Goal: Task Accomplishment & Management: Complete application form

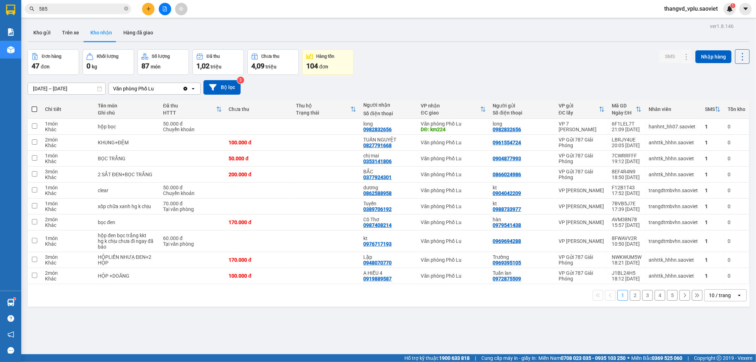
click at [71, 17] on div "Kết quả tìm kiếm ( 6220 ) Bộ lọc Mã ĐH Trạng thái Món hàng Thu hộ Tổng cước Chư…" at bounding box center [378, 9] width 756 height 18
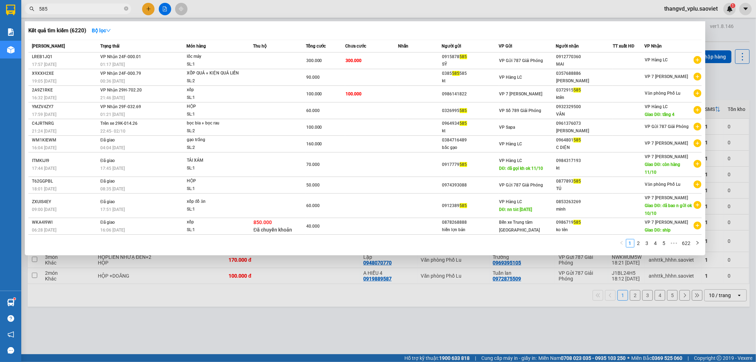
click at [73, 12] on input "585" at bounding box center [81, 9] width 84 height 8
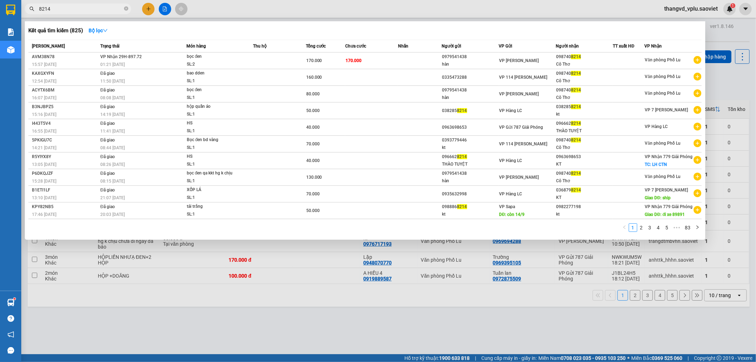
type input "8214"
click at [146, 9] on div at bounding box center [378, 181] width 756 height 362
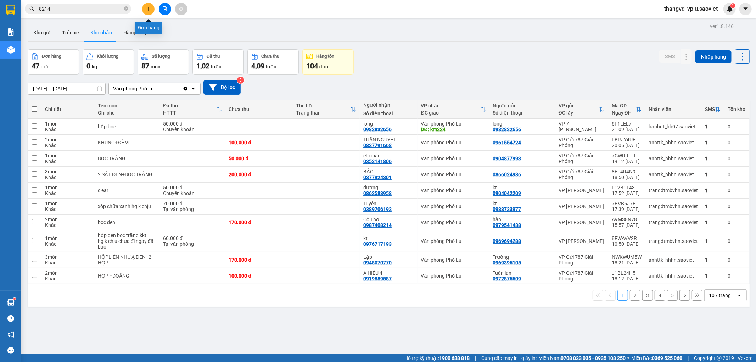
click at [148, 9] on icon "plus" at bounding box center [148, 9] width 4 height 0
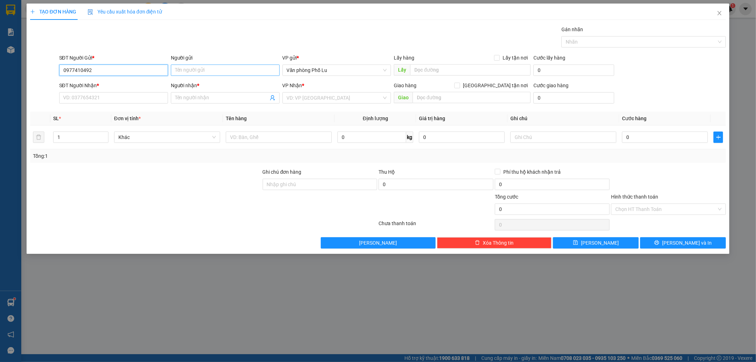
type input "0977410492"
click at [204, 72] on input "Người gửi" at bounding box center [225, 69] width 109 height 11
click at [204, 72] on input "Chú" at bounding box center [225, 69] width 109 height 11
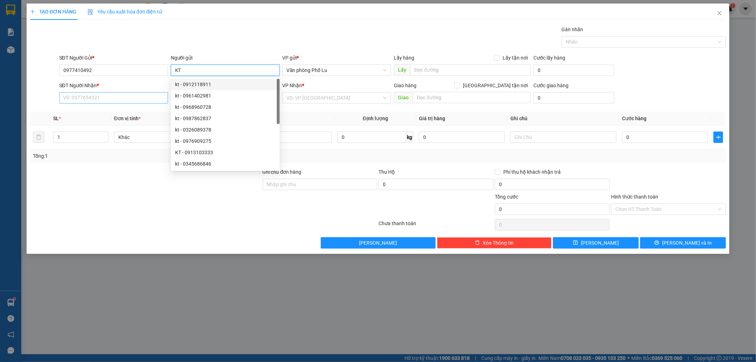
type input "KT"
click at [118, 100] on input "SĐT Người Nhận *" at bounding box center [113, 97] width 109 height 11
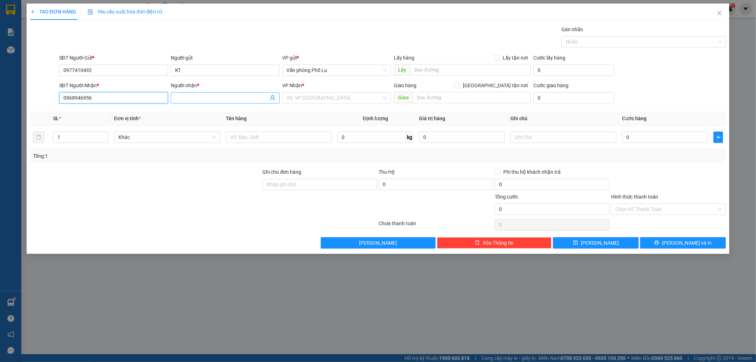
type input "0968946956"
click at [213, 99] on input "Người nhận *" at bounding box center [221, 98] width 93 height 8
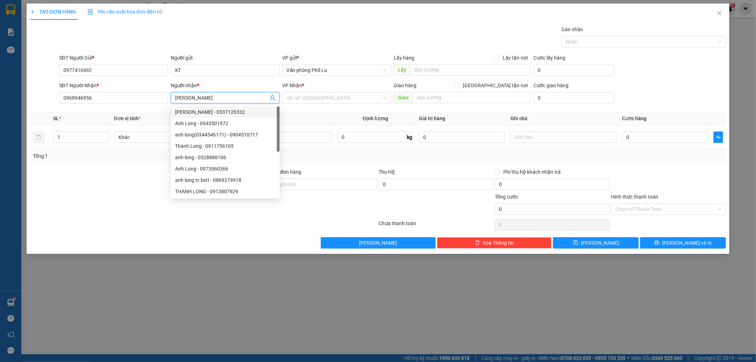
type input "[PERSON_NAME]"
click at [118, 173] on div at bounding box center [145, 180] width 232 height 25
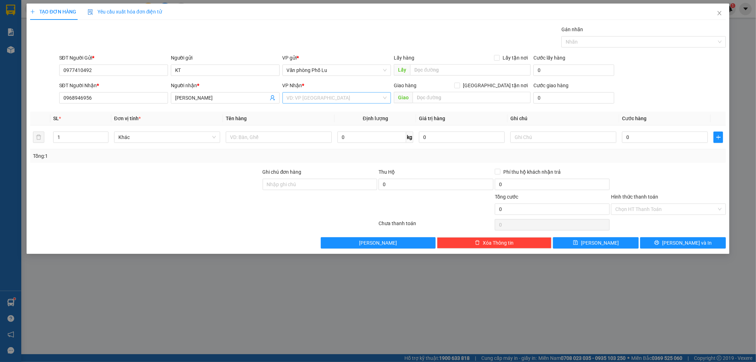
click at [325, 95] on input "search" at bounding box center [334, 97] width 95 height 11
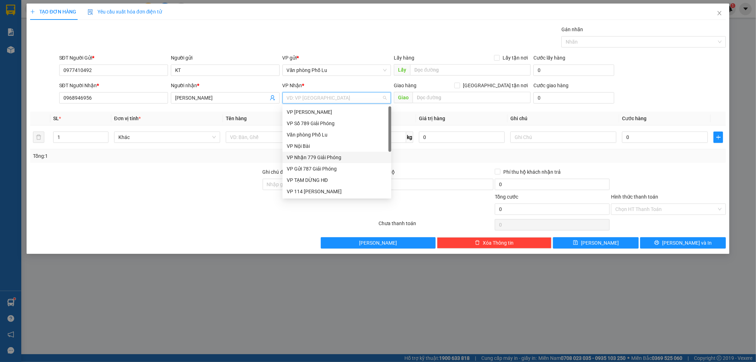
click at [317, 155] on div "VP Nhận 779 Giải Phóng" at bounding box center [337, 157] width 100 height 8
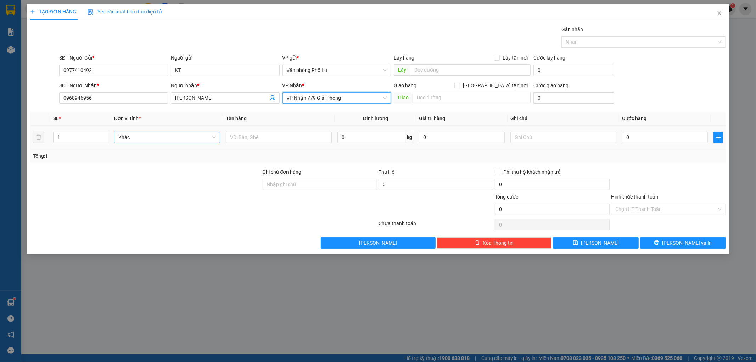
click at [162, 136] on span "Khác" at bounding box center [166, 137] width 97 height 11
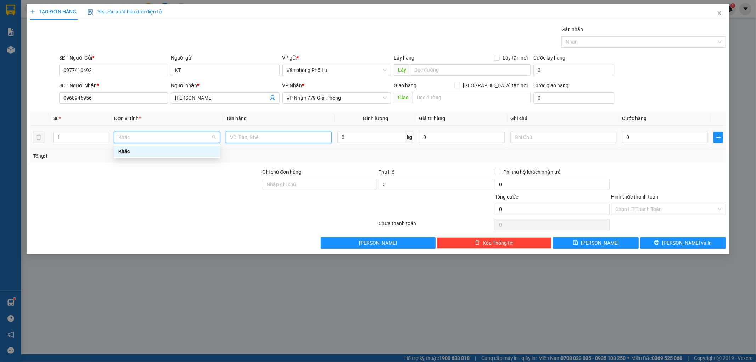
click at [266, 136] on input "text" at bounding box center [279, 136] width 106 height 11
type input "Xốp"
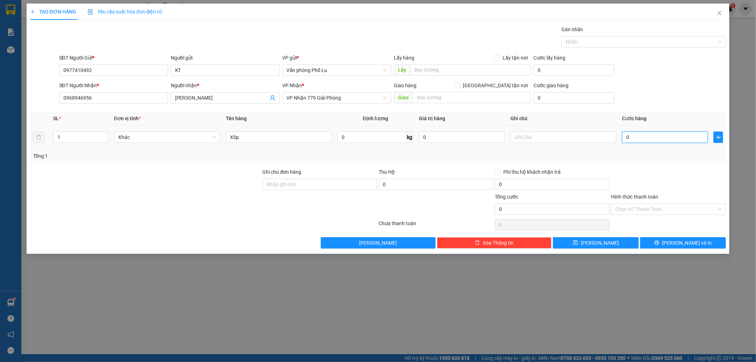
click at [646, 141] on input "0" at bounding box center [665, 136] width 86 height 11
type input "5"
type input "50"
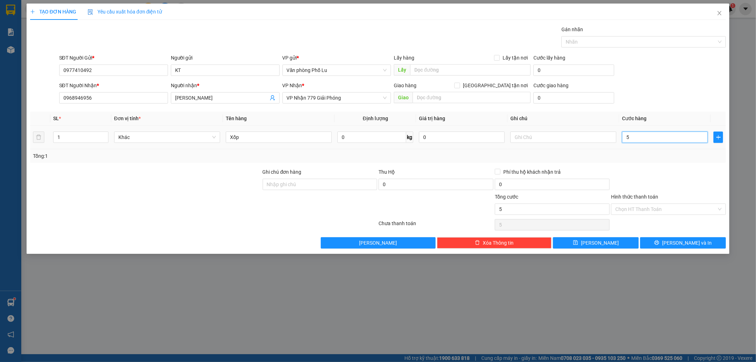
type input "50"
type input "50.000"
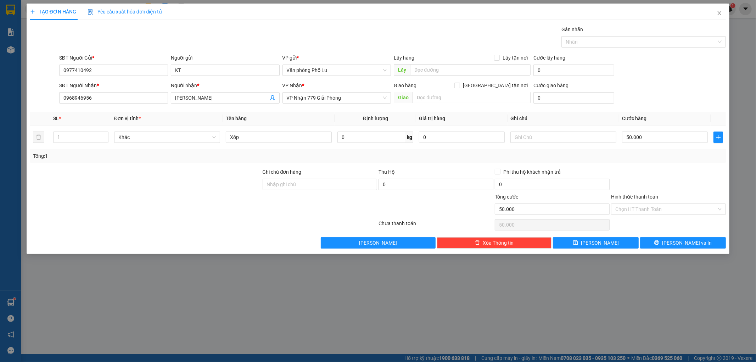
click at [674, 165] on div "Transit Pickup Surcharge Ids Transit Deliver Surcharge Ids Transit Deliver Surc…" at bounding box center [378, 137] width 696 height 223
click at [696, 243] on button "[PERSON_NAME] và In" at bounding box center [683, 242] width 86 height 11
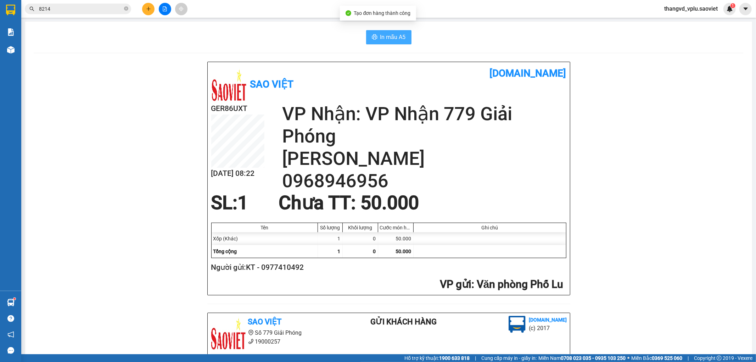
click at [397, 38] on span "In mẫu A5" at bounding box center [393, 37] width 26 height 9
